Goal: Navigation & Orientation: Find specific page/section

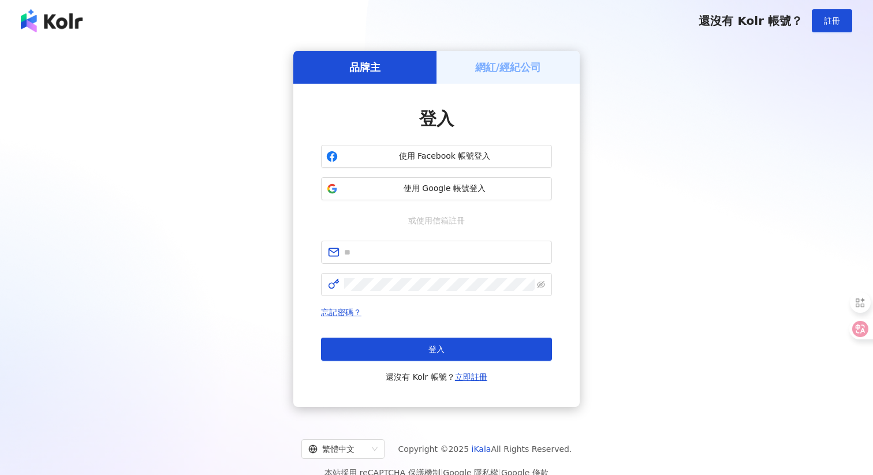
click at [491, 66] on h5 "網紅/經紀公司" at bounding box center [508, 67] width 66 height 14
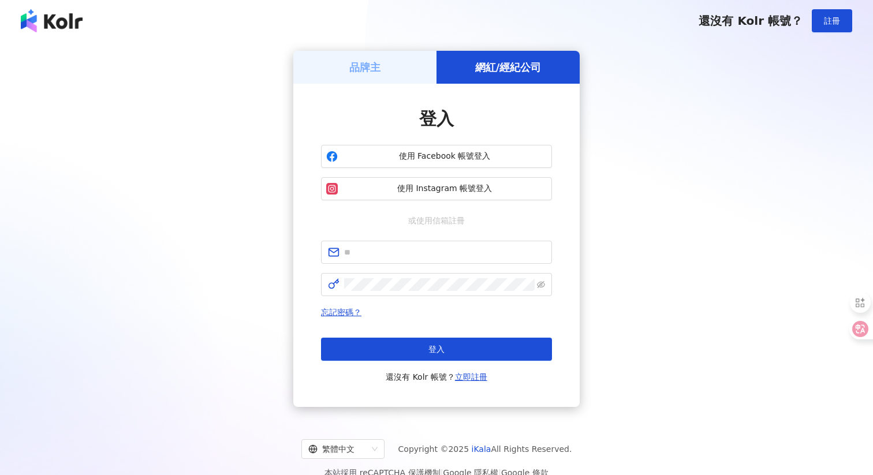
click at [375, 67] on h5 "品牌主" at bounding box center [364, 67] width 31 height 14
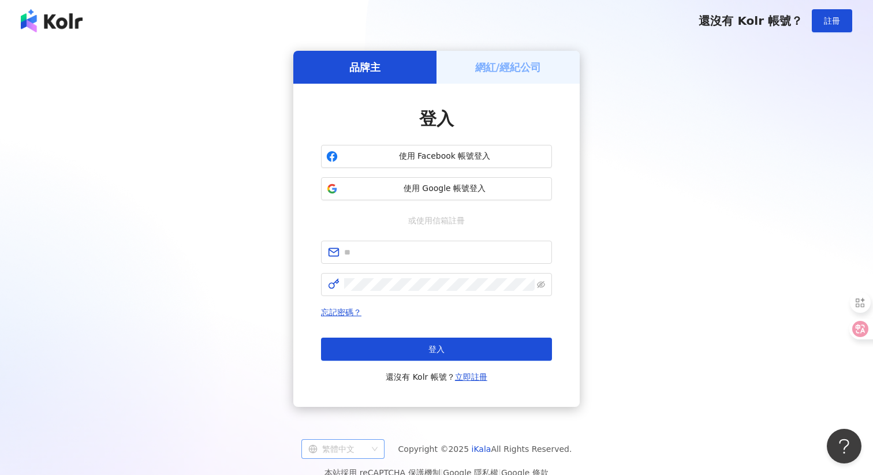
click at [354, 451] on div "繁體中文" at bounding box center [337, 449] width 59 height 18
click at [344, 413] on div "English" at bounding box center [348, 406] width 79 height 20
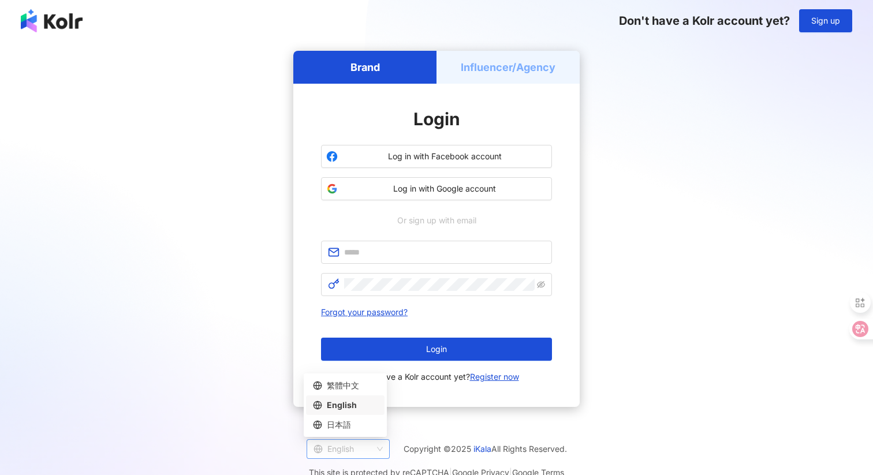
click at [355, 440] on div "English" at bounding box center [343, 449] width 59 height 18
click at [348, 419] on div "日本語" at bounding box center [345, 425] width 65 height 13
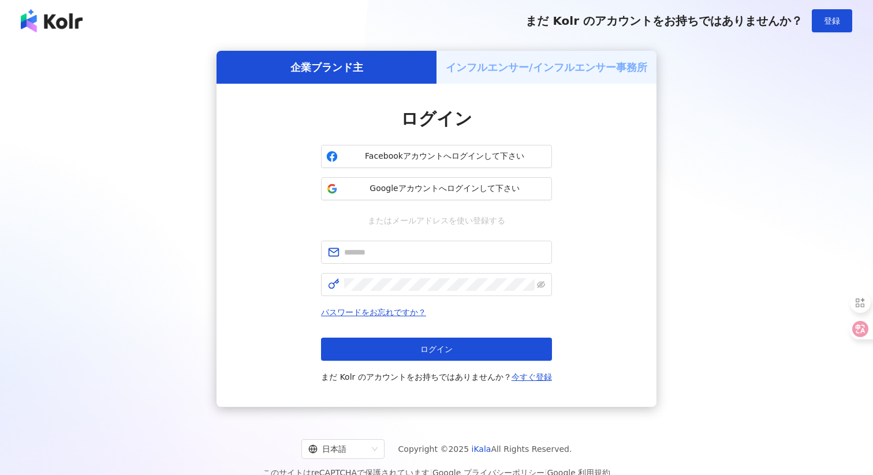
click at [495, 68] on h5 "インフルエンサー/インフルエンサー事務所" at bounding box center [547, 67] width 202 height 14
